Goal: Task Accomplishment & Management: Use online tool/utility

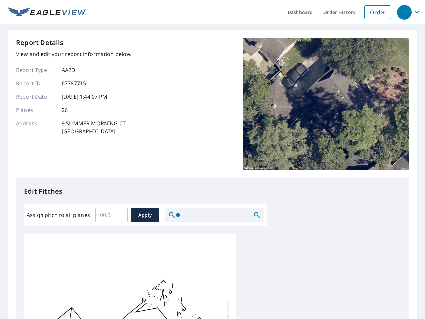
click at [213, 160] on div "Report Details View and edit your report information below. Report Type AA2D Re…" at bounding box center [212, 108] width 393 height 141
click at [404, 12] on div "button" at bounding box center [404, 12] width 15 height 15
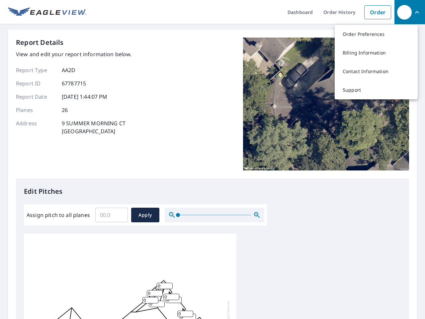
click at [112, 215] on input "Assign pitch to all planes" at bounding box center [111, 215] width 33 height 19
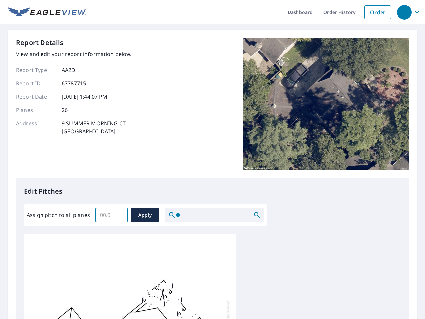
click at [145, 215] on span "Apply" at bounding box center [146, 215] width 18 height 8
click at [257, 215] on icon "button" at bounding box center [257, 215] width 8 height 8
